Goal: Task Accomplishment & Management: Use online tool/utility

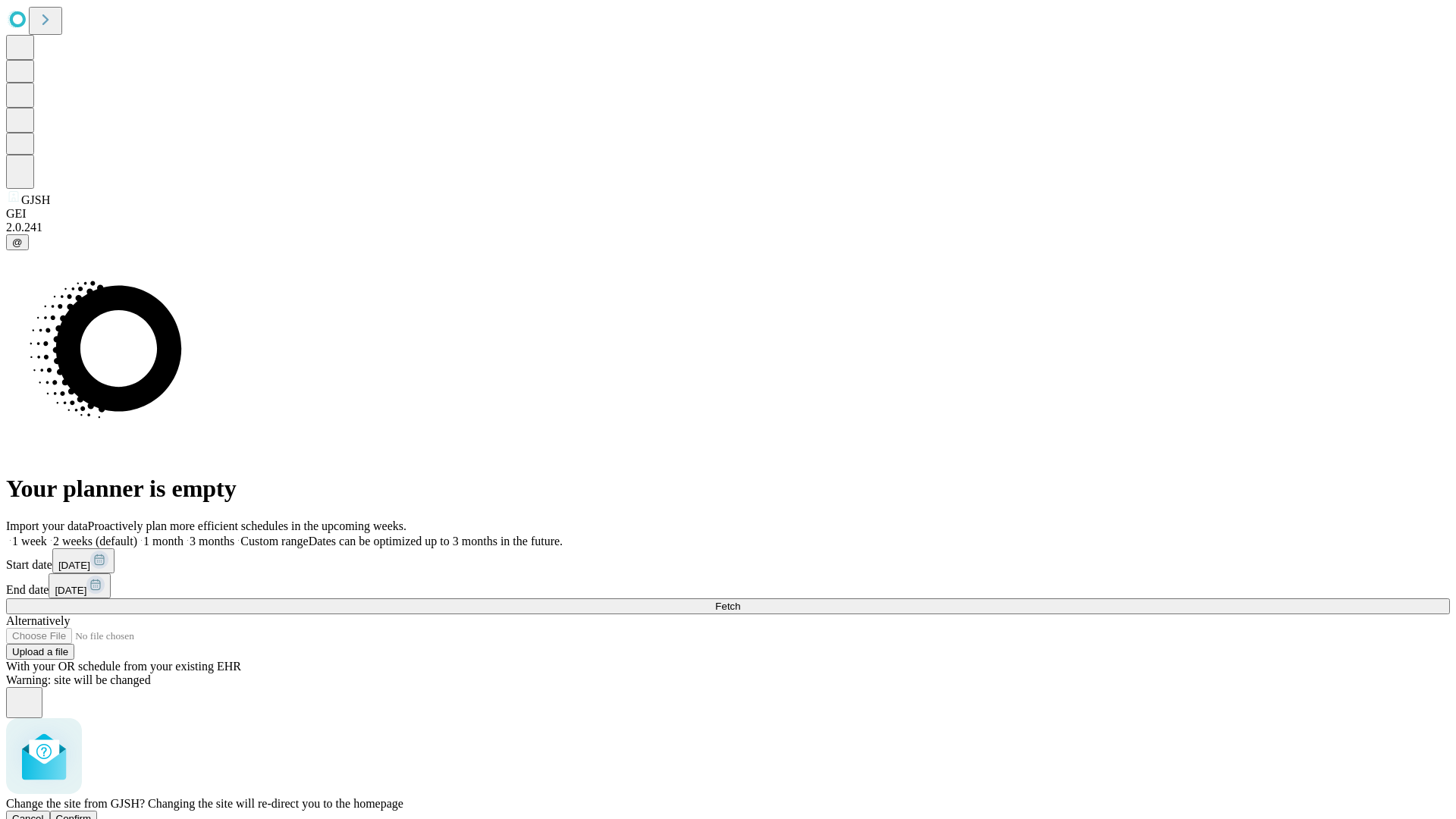
click at [92, 813] on span "Confirm" at bounding box center [74, 818] width 36 height 12
click at [184, 535] on label "1 month" at bounding box center [159, 541] width 46 height 13
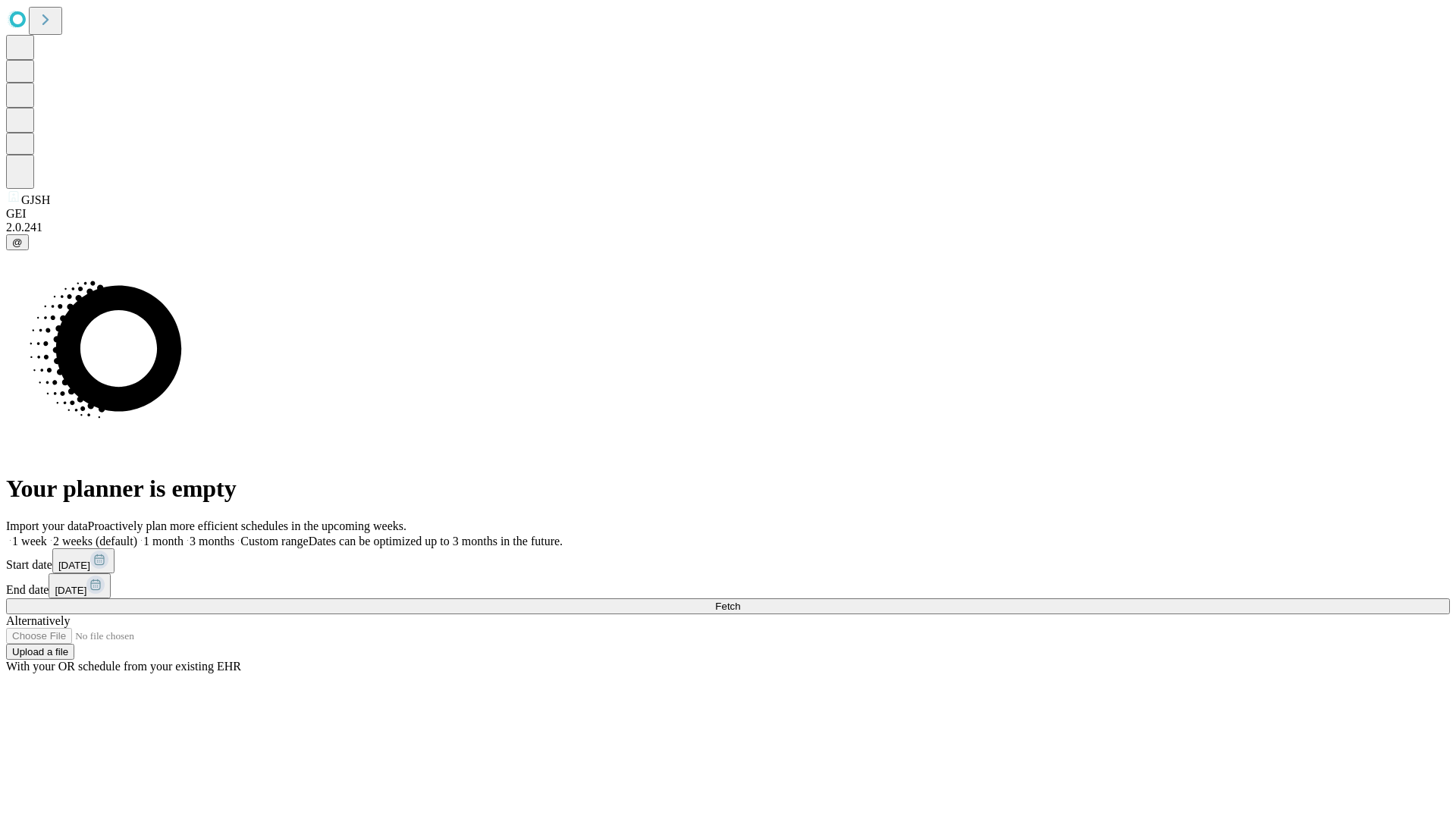
click at [740, 600] on span "Fetch" at bounding box center [728, 606] width 25 height 12
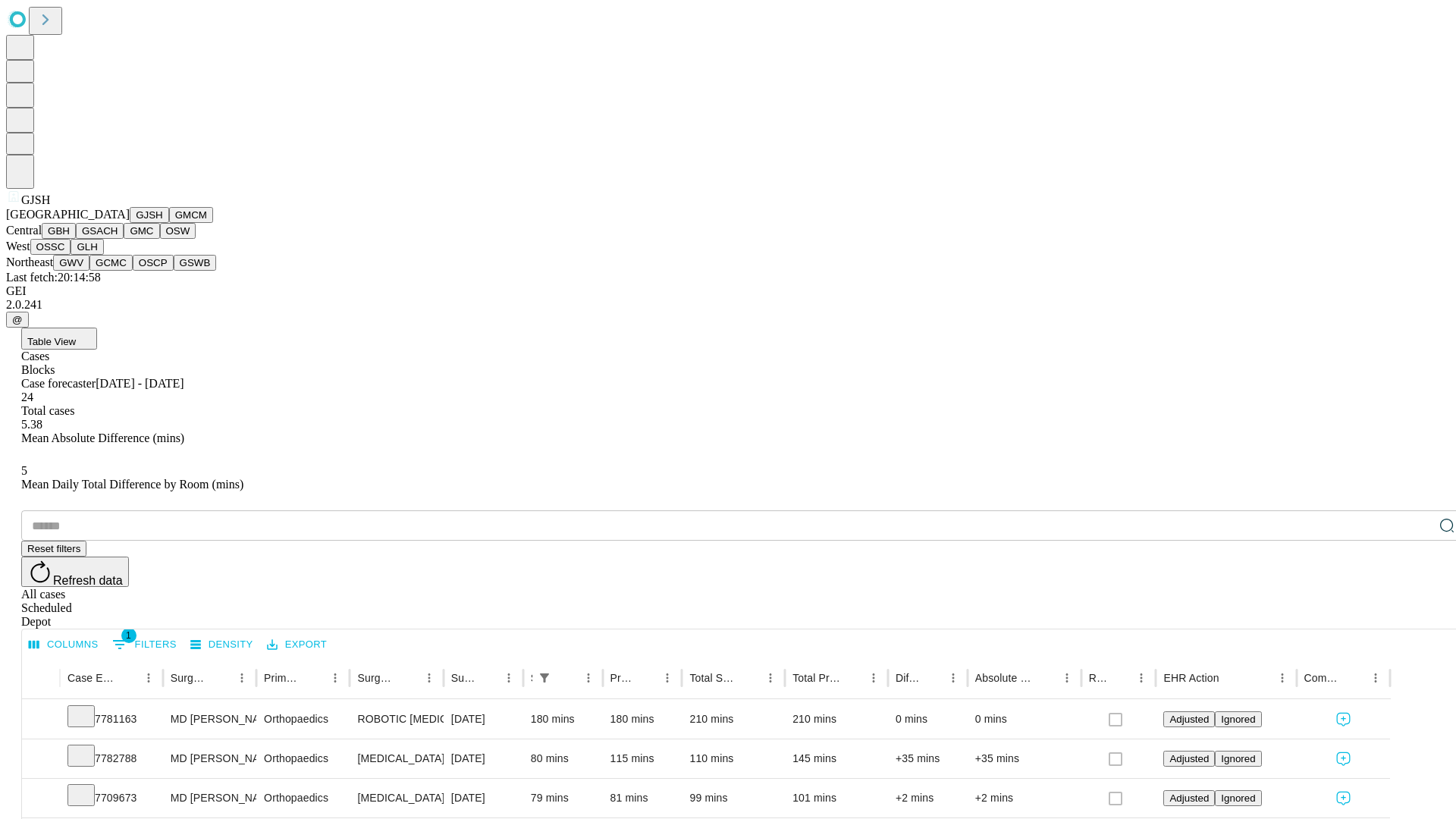
click at [169, 223] on button "GMCM" at bounding box center [191, 215] width 44 height 16
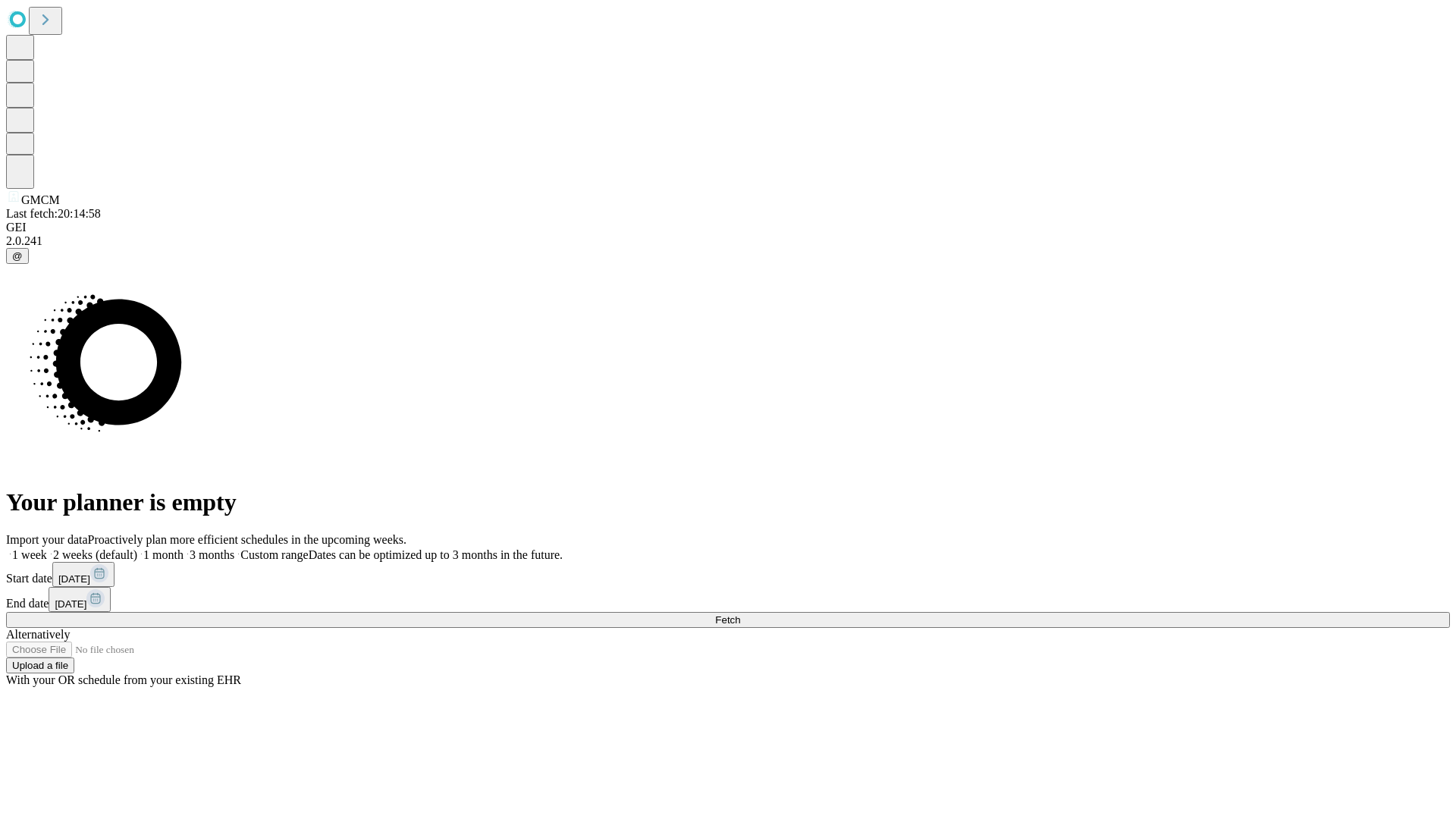
click at [184, 548] on label "1 month" at bounding box center [159, 554] width 46 height 13
click at [740, 614] on span "Fetch" at bounding box center [728, 619] width 25 height 12
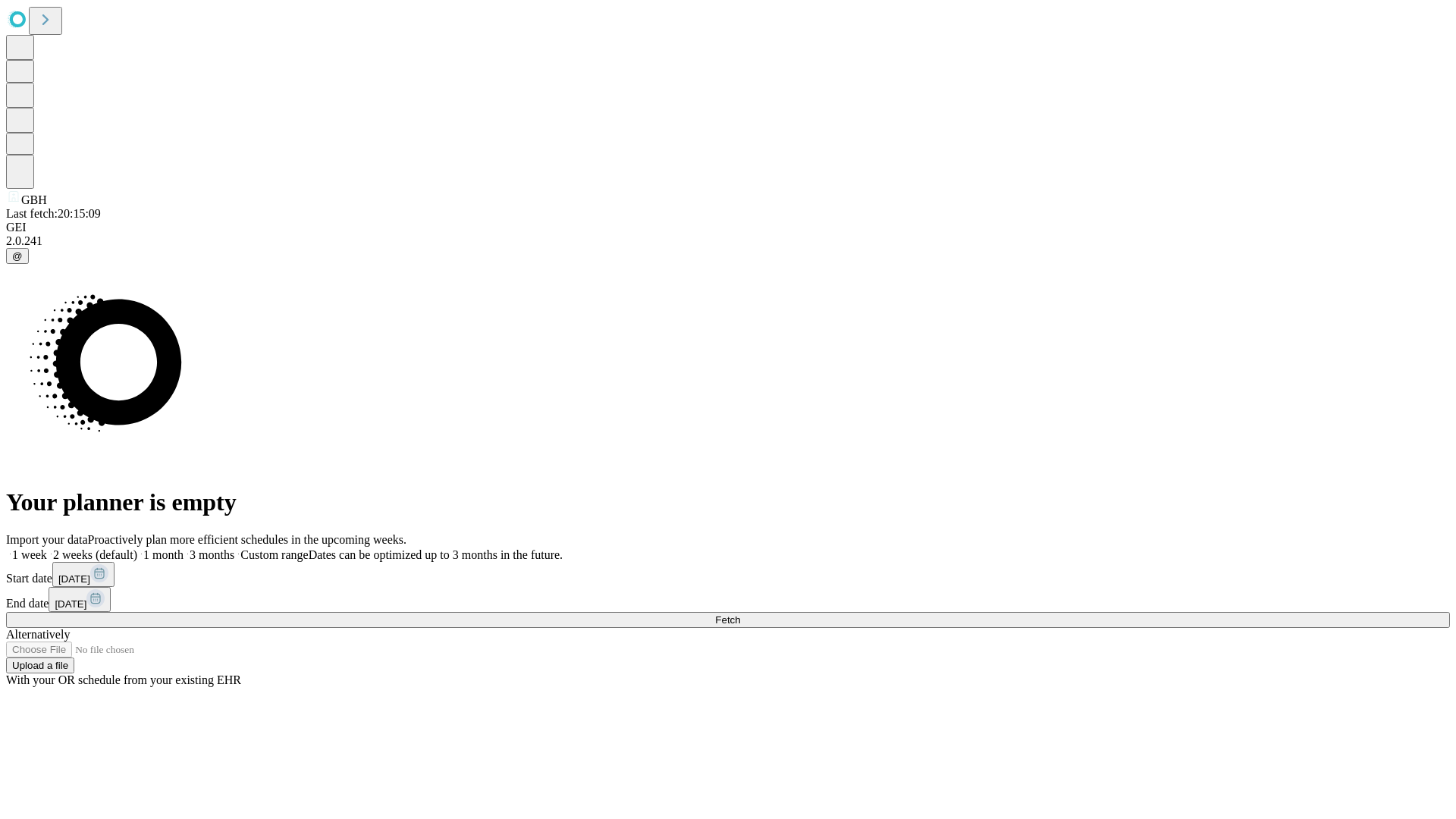
click at [184, 548] on label "1 month" at bounding box center [159, 554] width 46 height 13
click at [740, 614] on span "Fetch" at bounding box center [728, 619] width 25 height 12
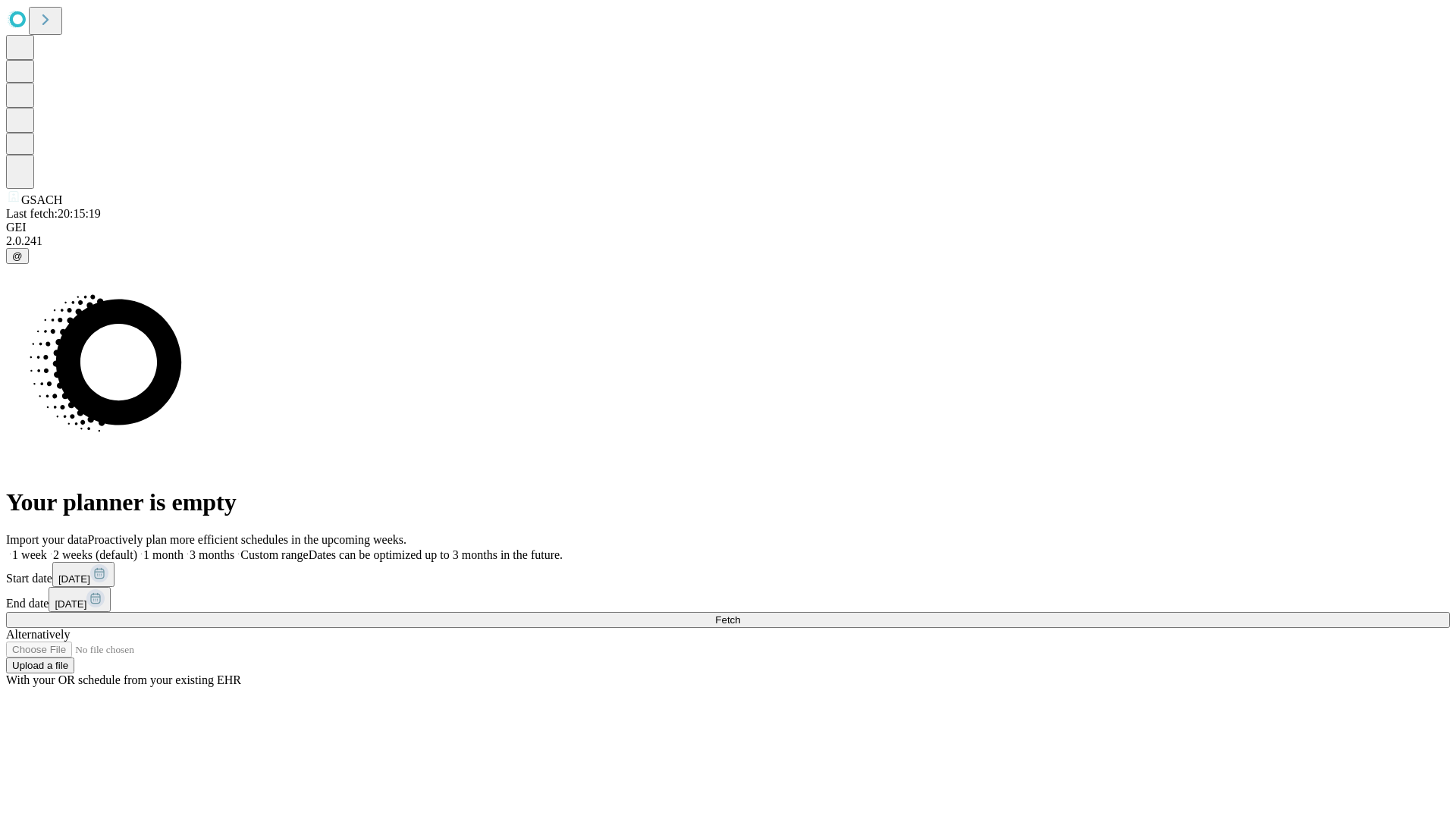
click at [740, 614] on span "Fetch" at bounding box center [728, 619] width 25 height 12
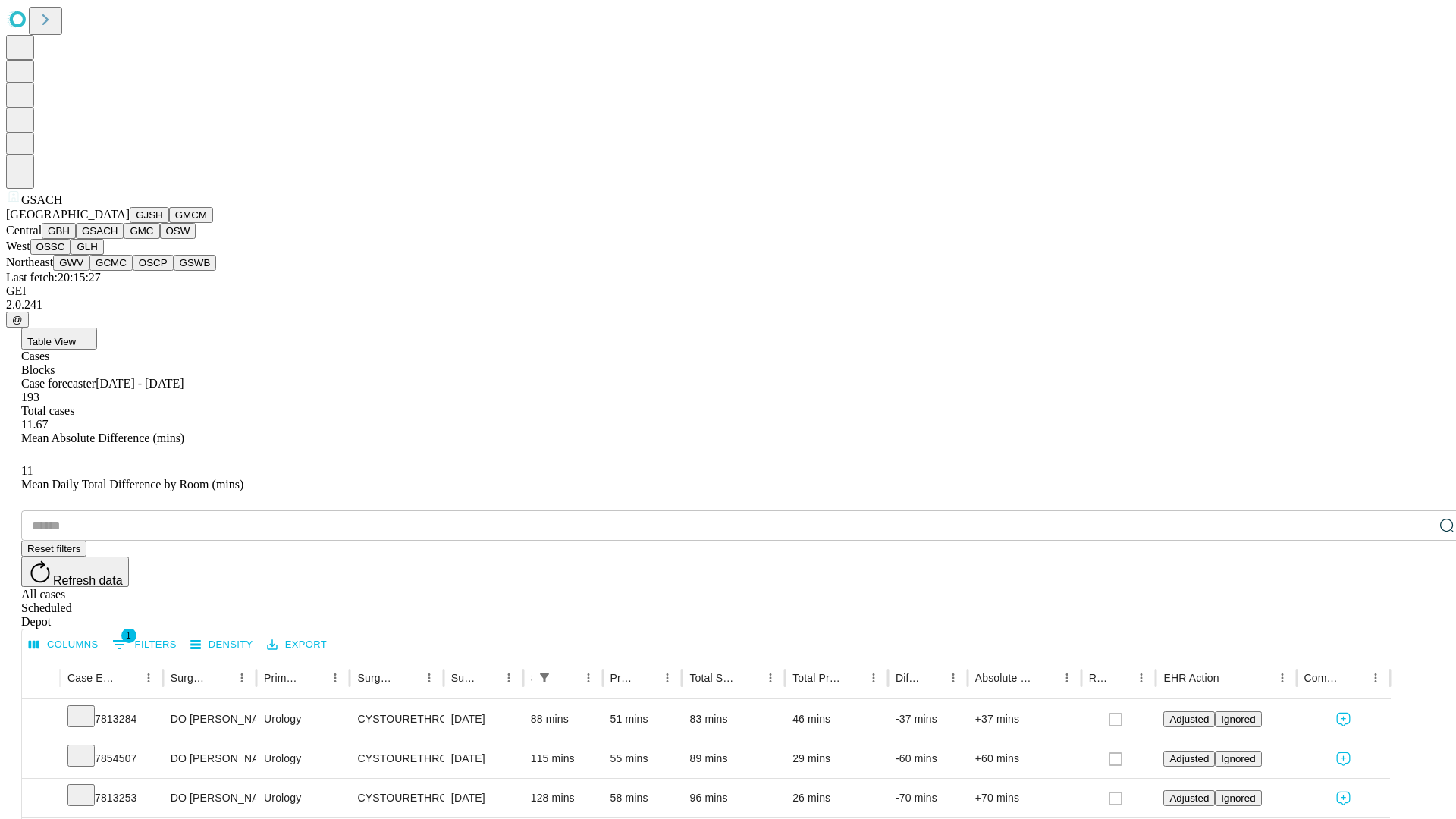
click at [123, 238] on button "GMC" at bounding box center [141, 231] width 36 height 16
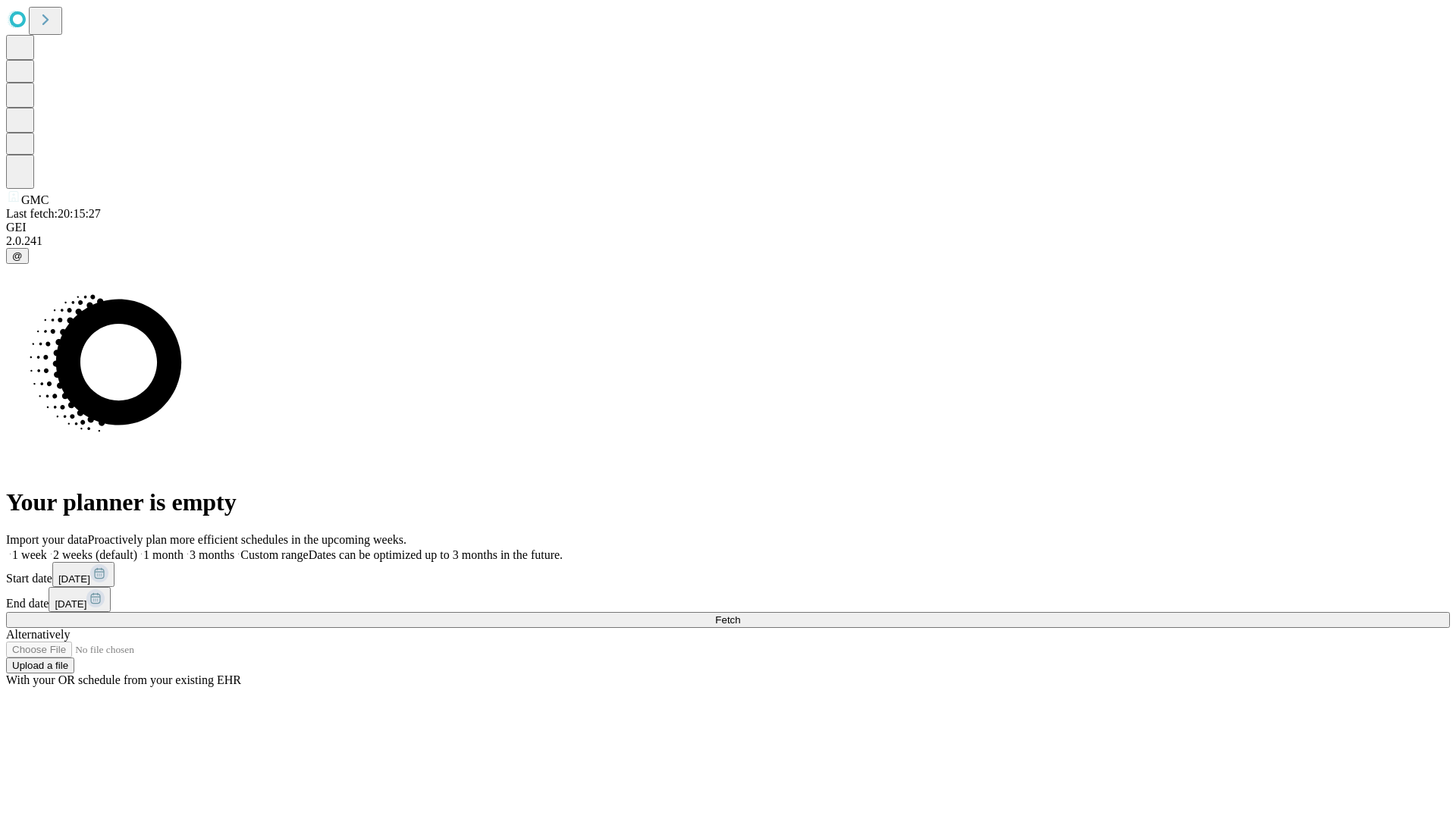
click at [184, 548] on label "1 month" at bounding box center [159, 554] width 46 height 13
click at [740, 614] on span "Fetch" at bounding box center [728, 619] width 25 height 12
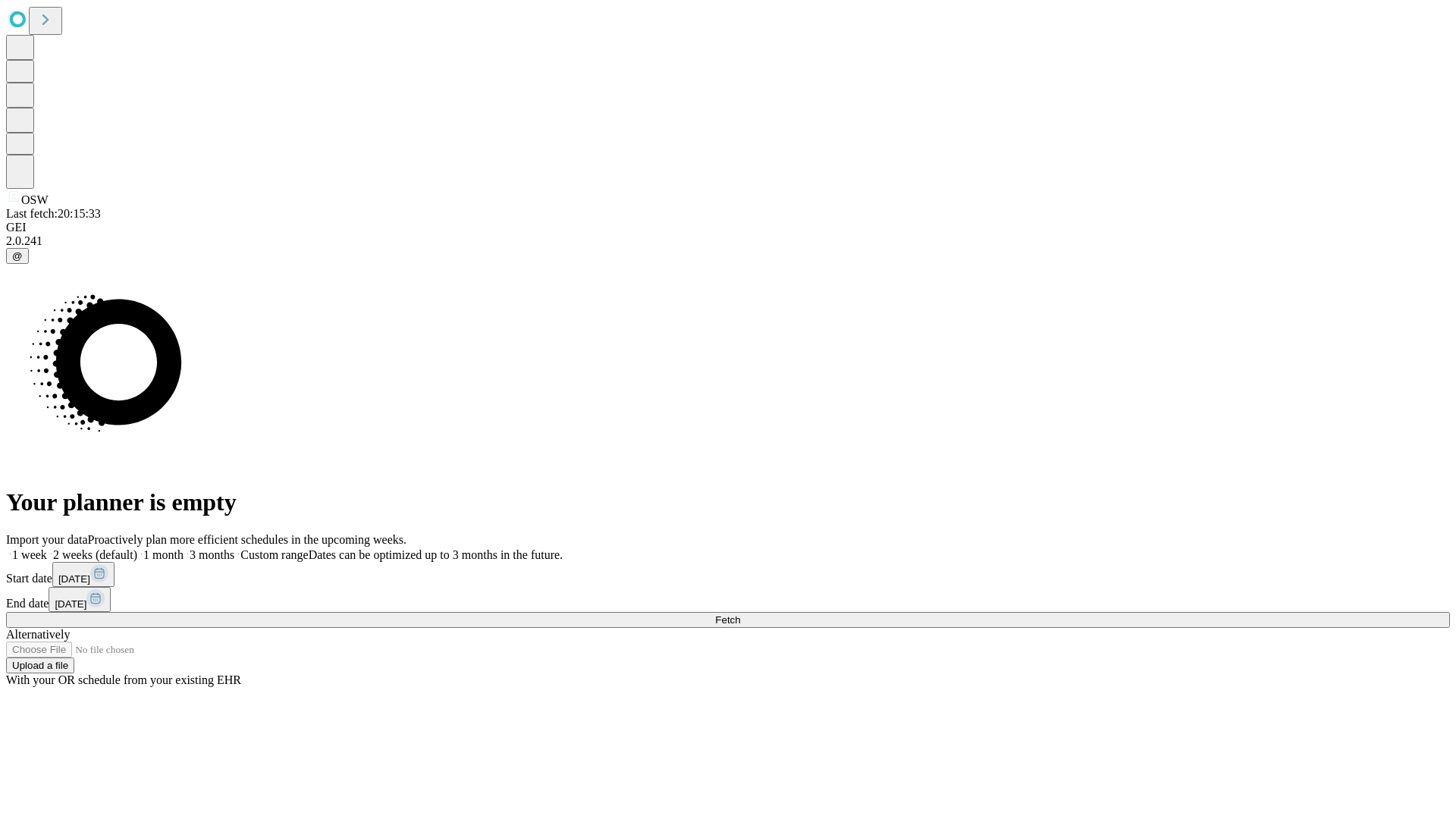
click at [184, 548] on label "1 month" at bounding box center [159, 554] width 46 height 13
click at [740, 614] on span "Fetch" at bounding box center [728, 619] width 25 height 12
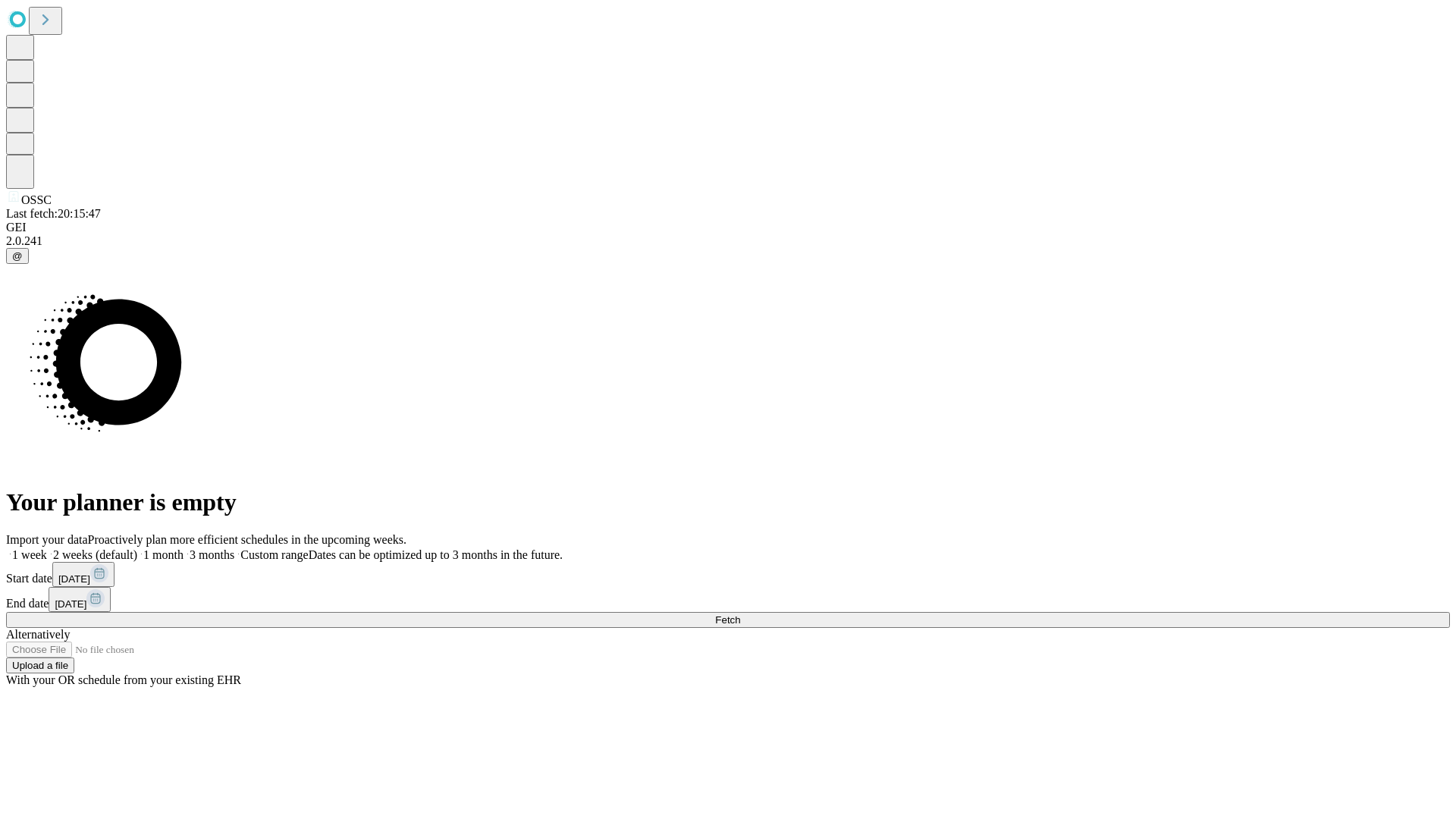
click at [184, 548] on label "1 month" at bounding box center [159, 554] width 46 height 13
click at [740, 614] on span "Fetch" at bounding box center [728, 619] width 25 height 12
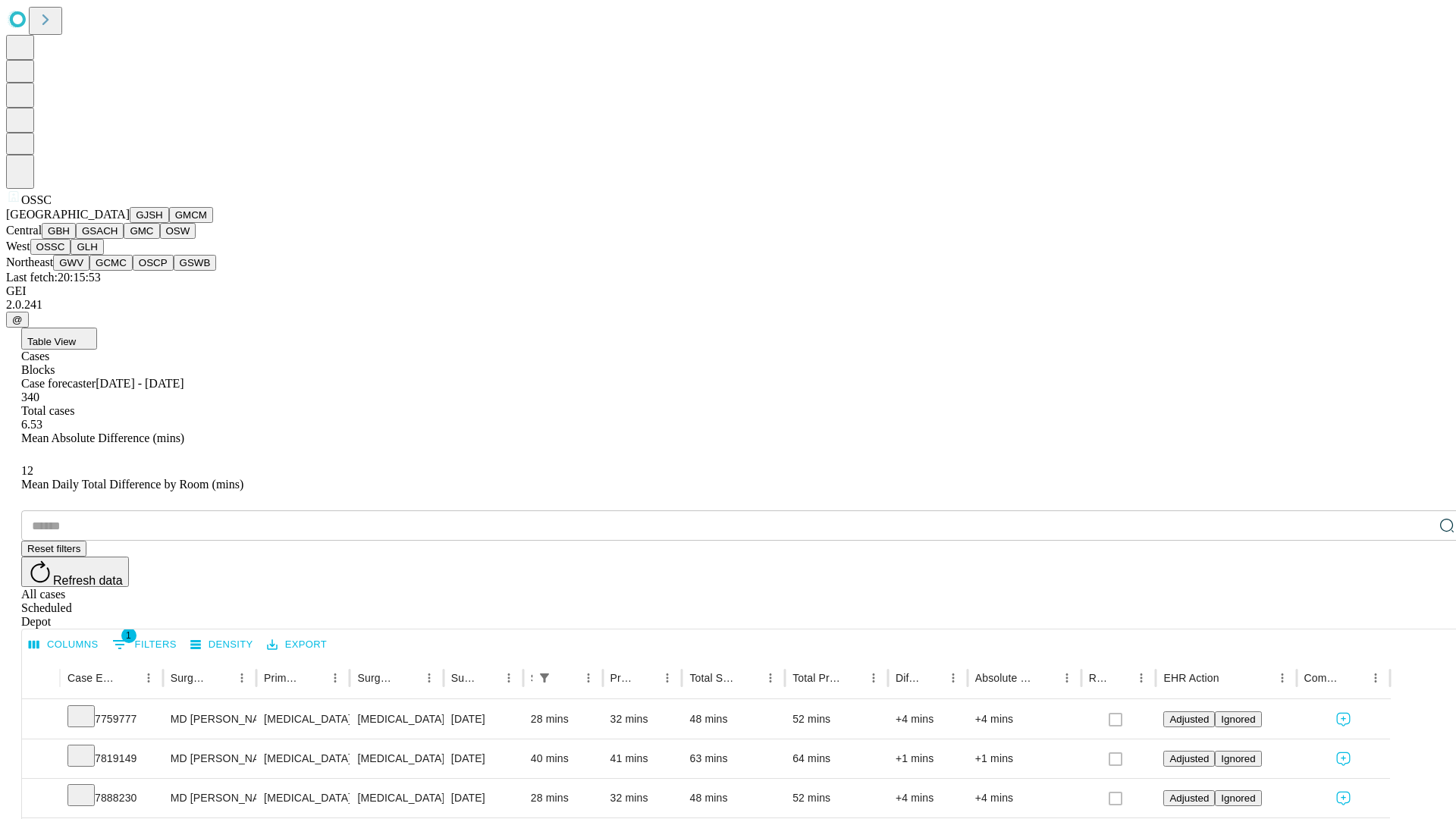
click at [104, 255] on button "GLH" at bounding box center [86, 247] width 32 height 16
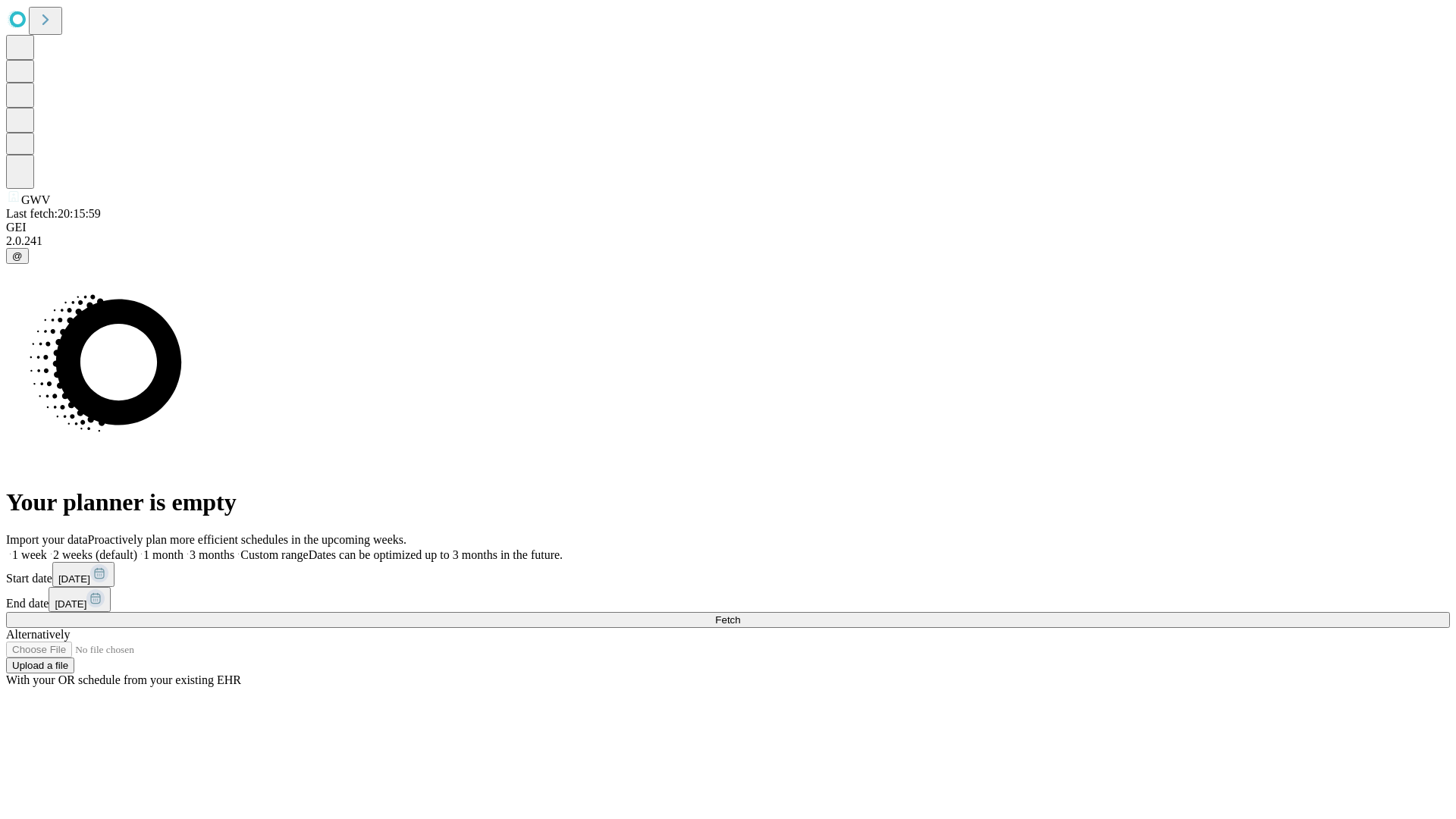
click at [184, 548] on label "1 month" at bounding box center [159, 554] width 46 height 13
click at [740, 614] on span "Fetch" at bounding box center [728, 619] width 25 height 12
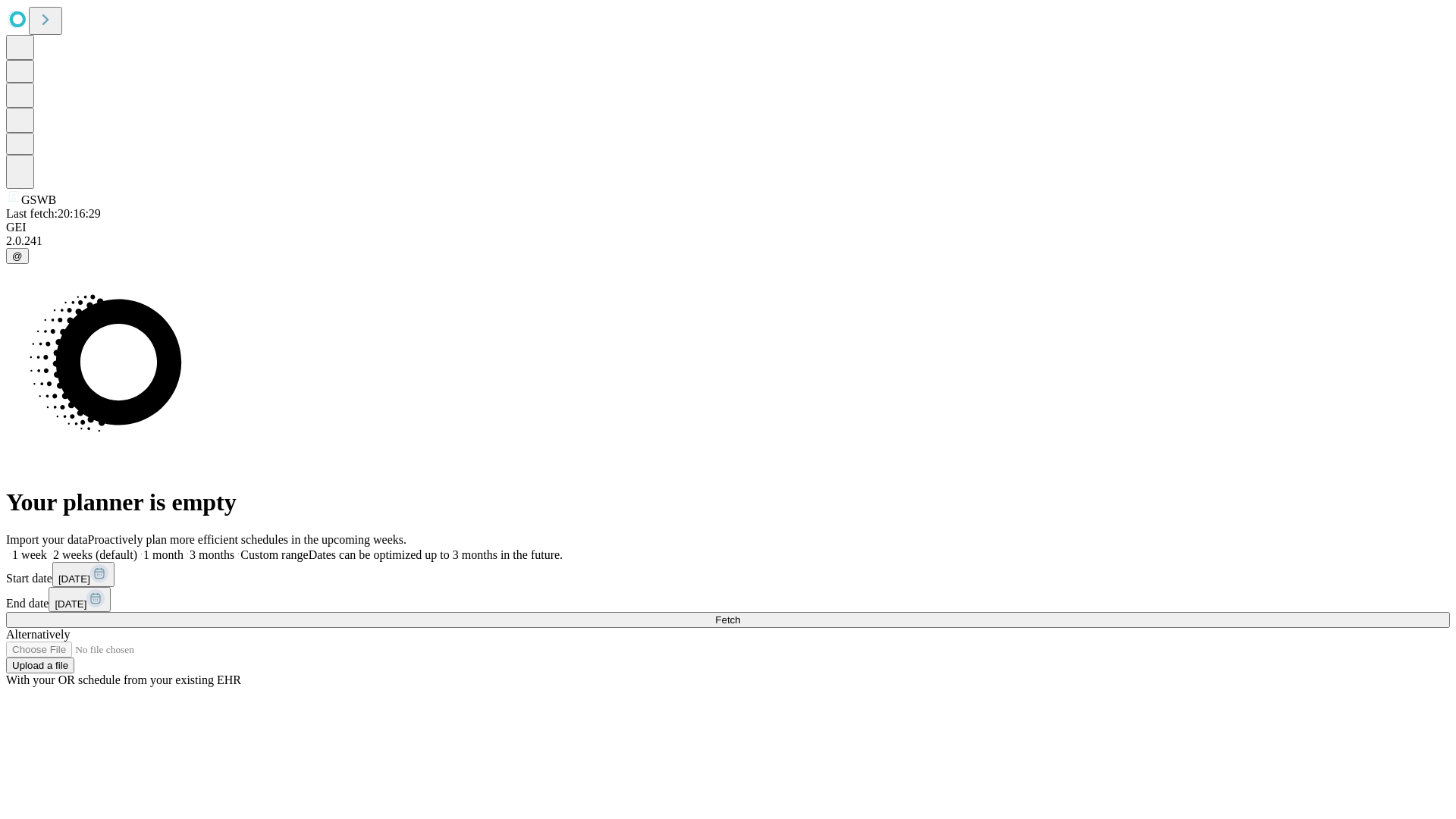
click at [184, 548] on label "1 month" at bounding box center [159, 554] width 46 height 13
click at [740, 614] on span "Fetch" at bounding box center [728, 619] width 25 height 12
